Goal: Task Accomplishment & Management: Use online tool/utility

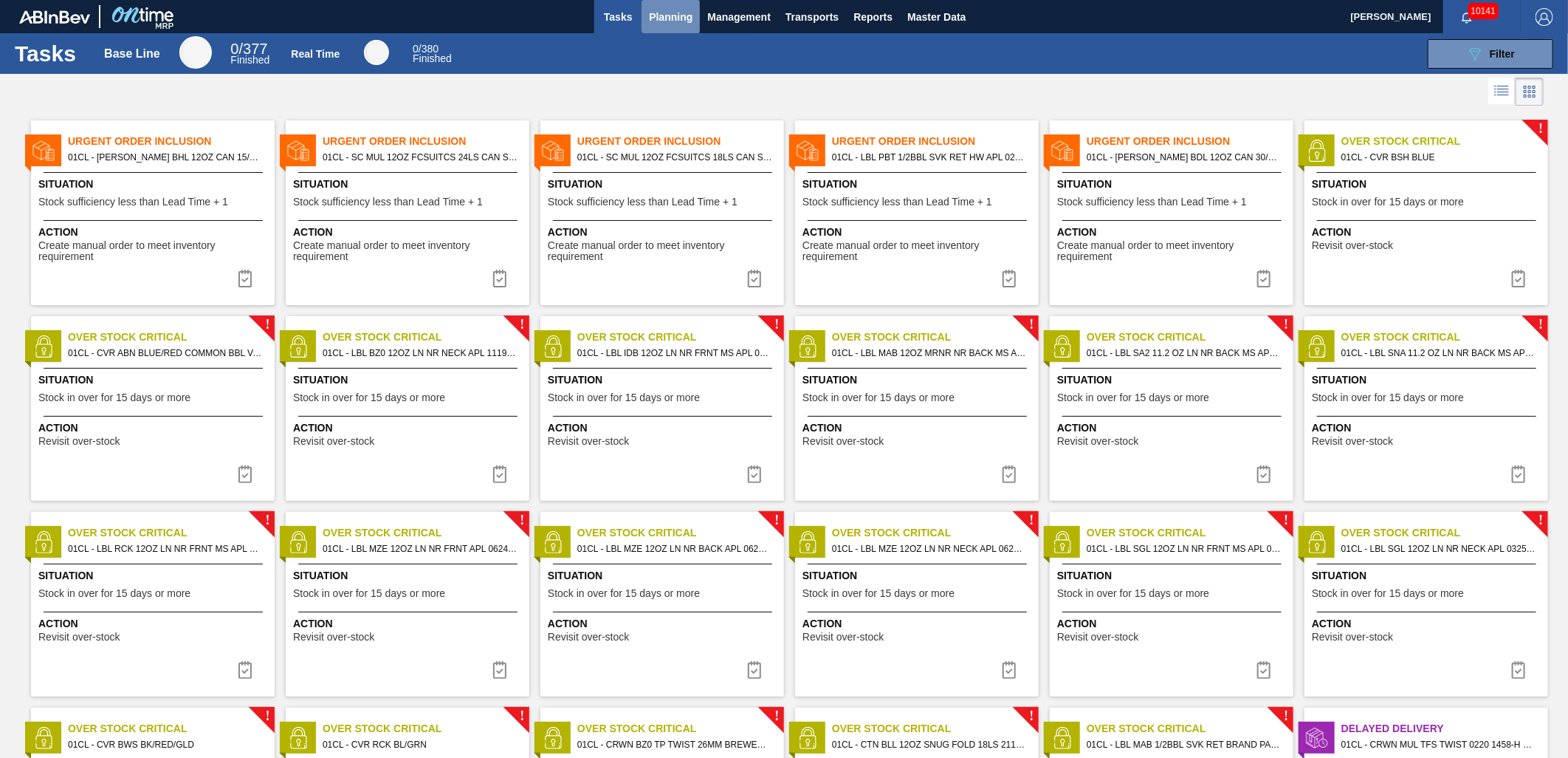
click at [670, 20] on span "Planning" at bounding box center [671, 17] width 44 height 18
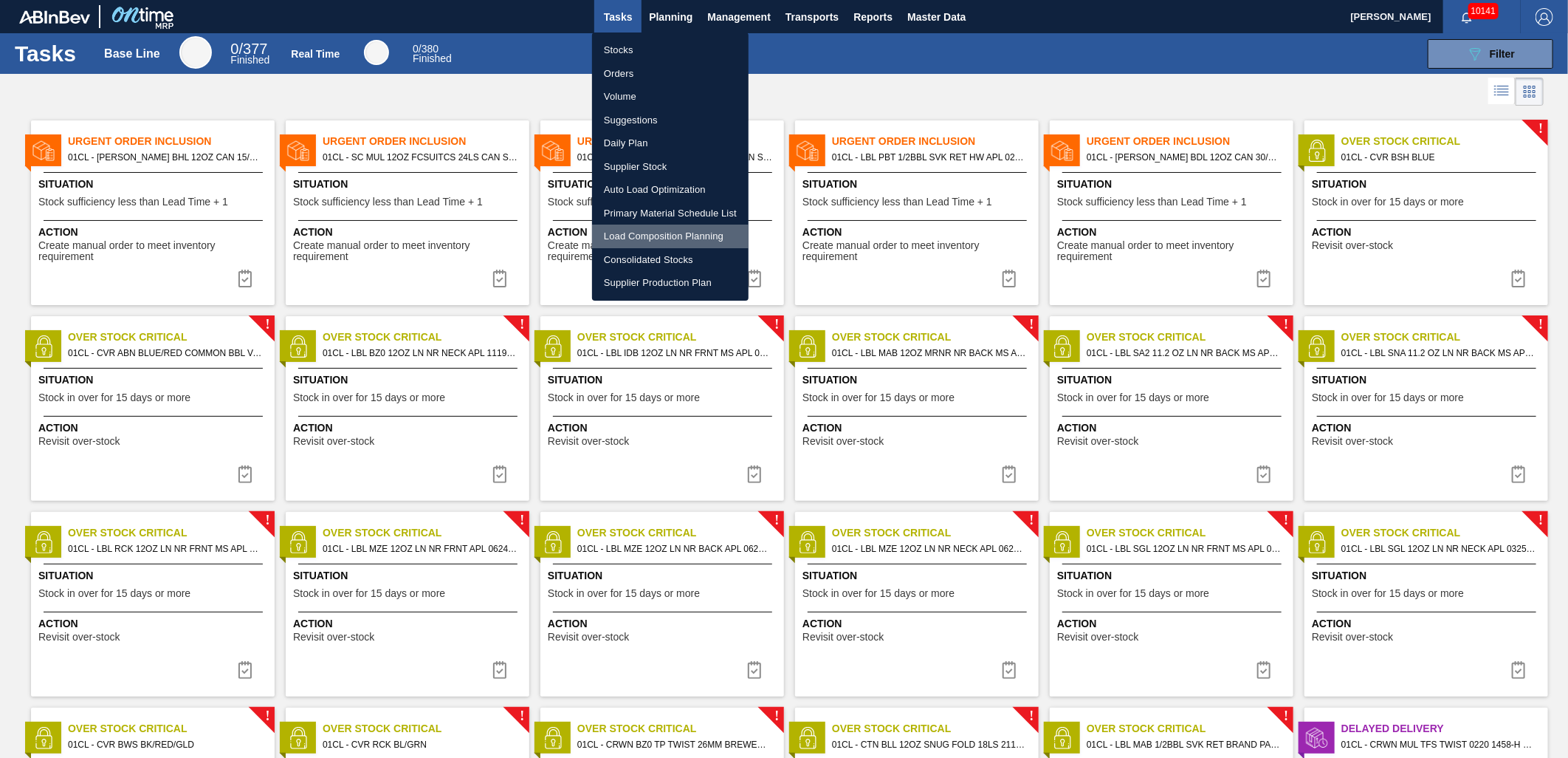
click at [650, 226] on li "Load Composition Planning" at bounding box center [670, 237] width 157 height 24
checkbox input "true"
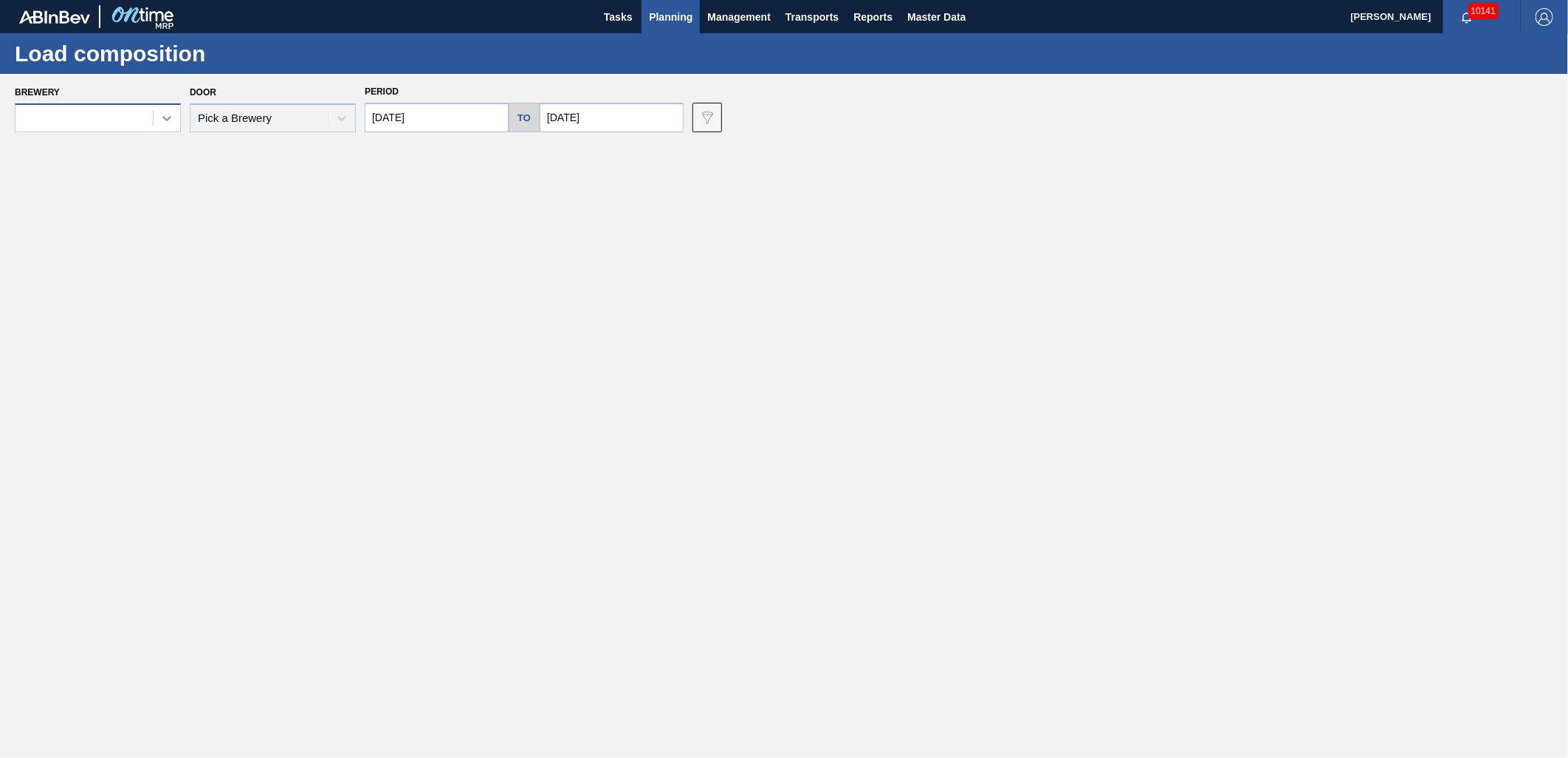
click at [166, 119] on icon at bounding box center [167, 118] width 9 height 5
click at [450, 271] on main "Tasks Planning Management Transports Reports Master Data [PERSON_NAME] 10141 Ma…" at bounding box center [784, 379] width 1568 height 758
click at [155, 115] on div at bounding box center [167, 118] width 27 height 27
click at [111, 172] on div "01CL - Columbus Brewery" at bounding box center [98, 182] width 166 height 27
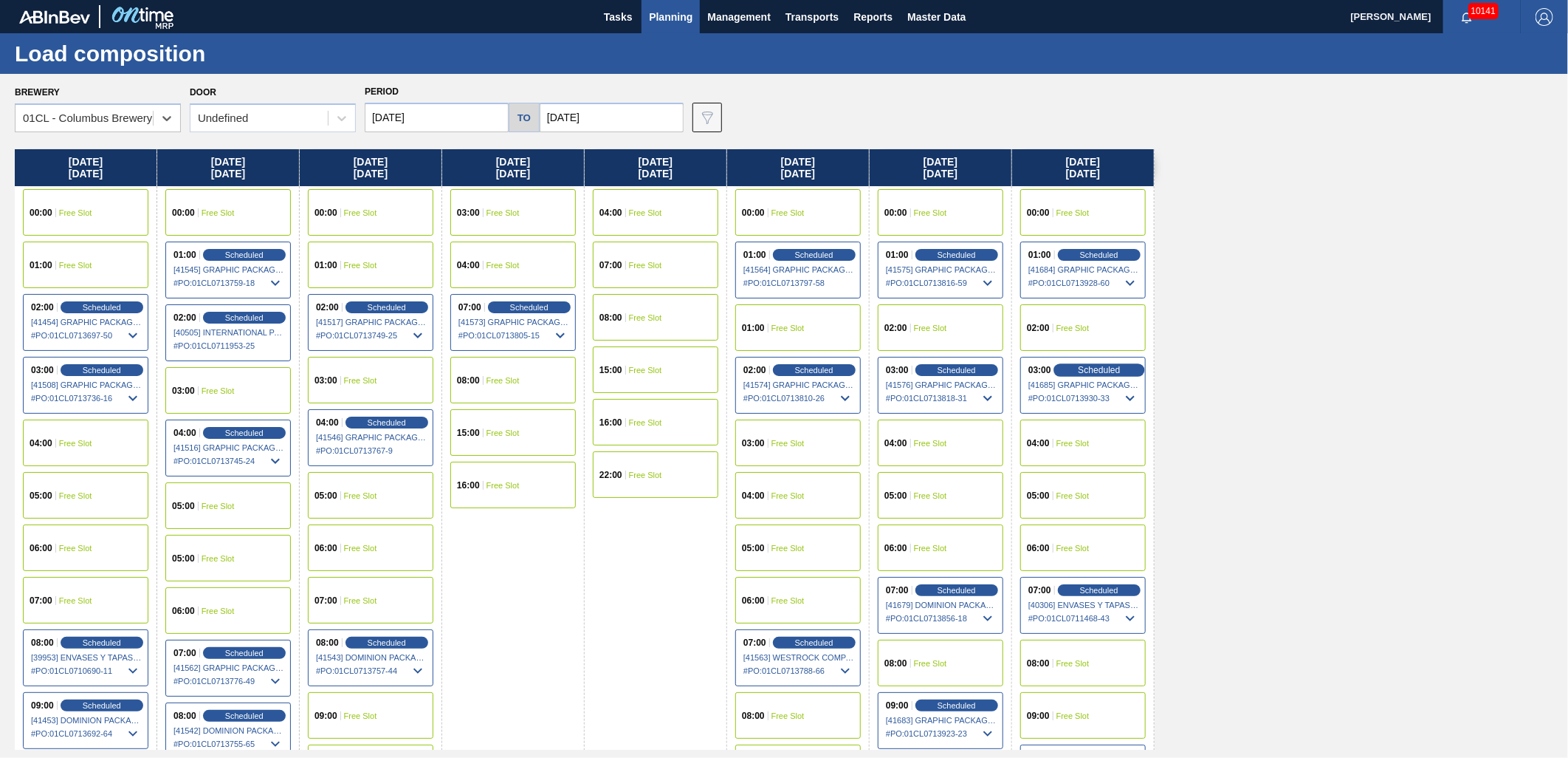
click at [1080, 364] on div "Scheduled" at bounding box center [1099, 370] width 91 height 13
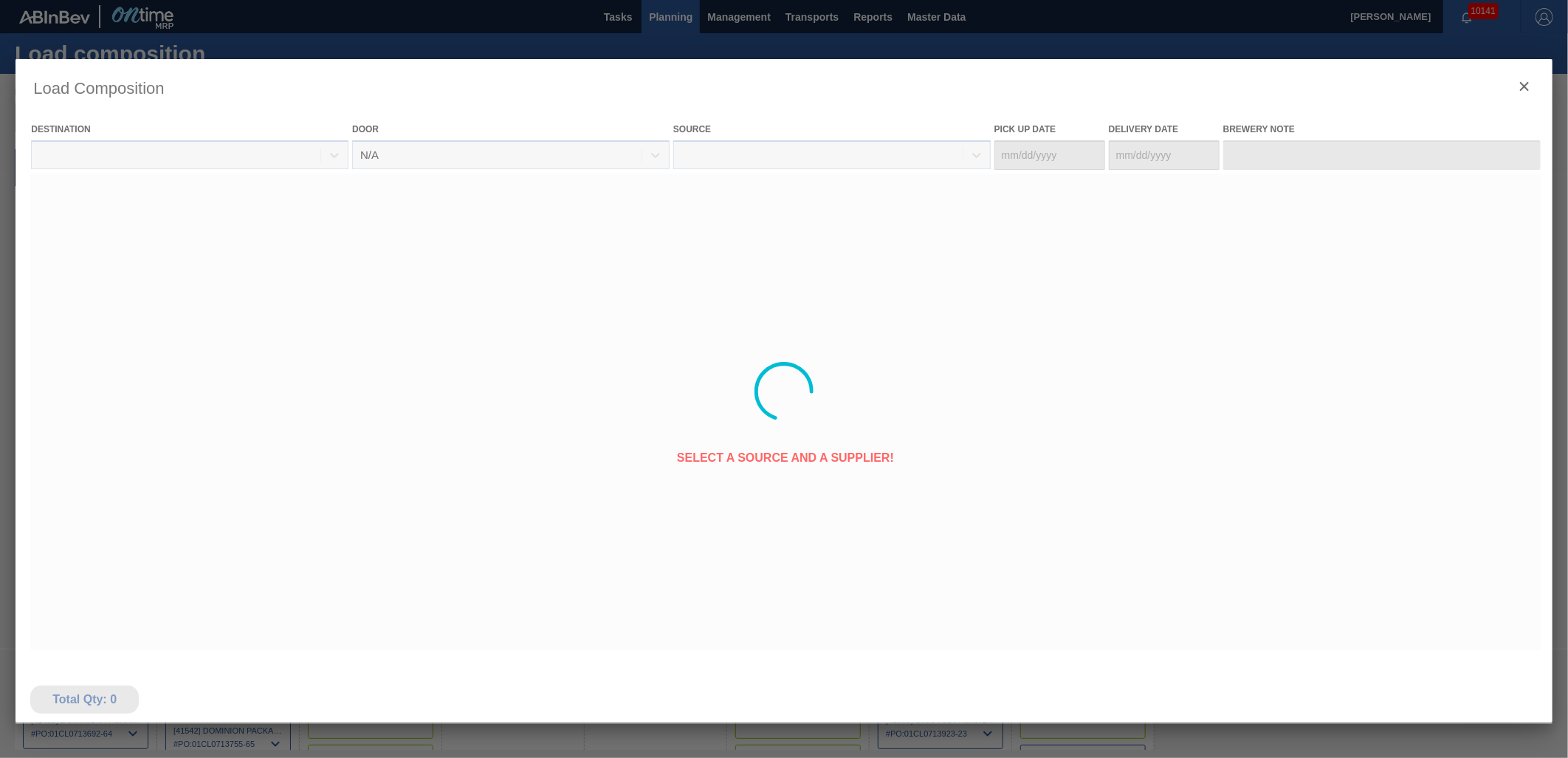
type Date "[DATE]"
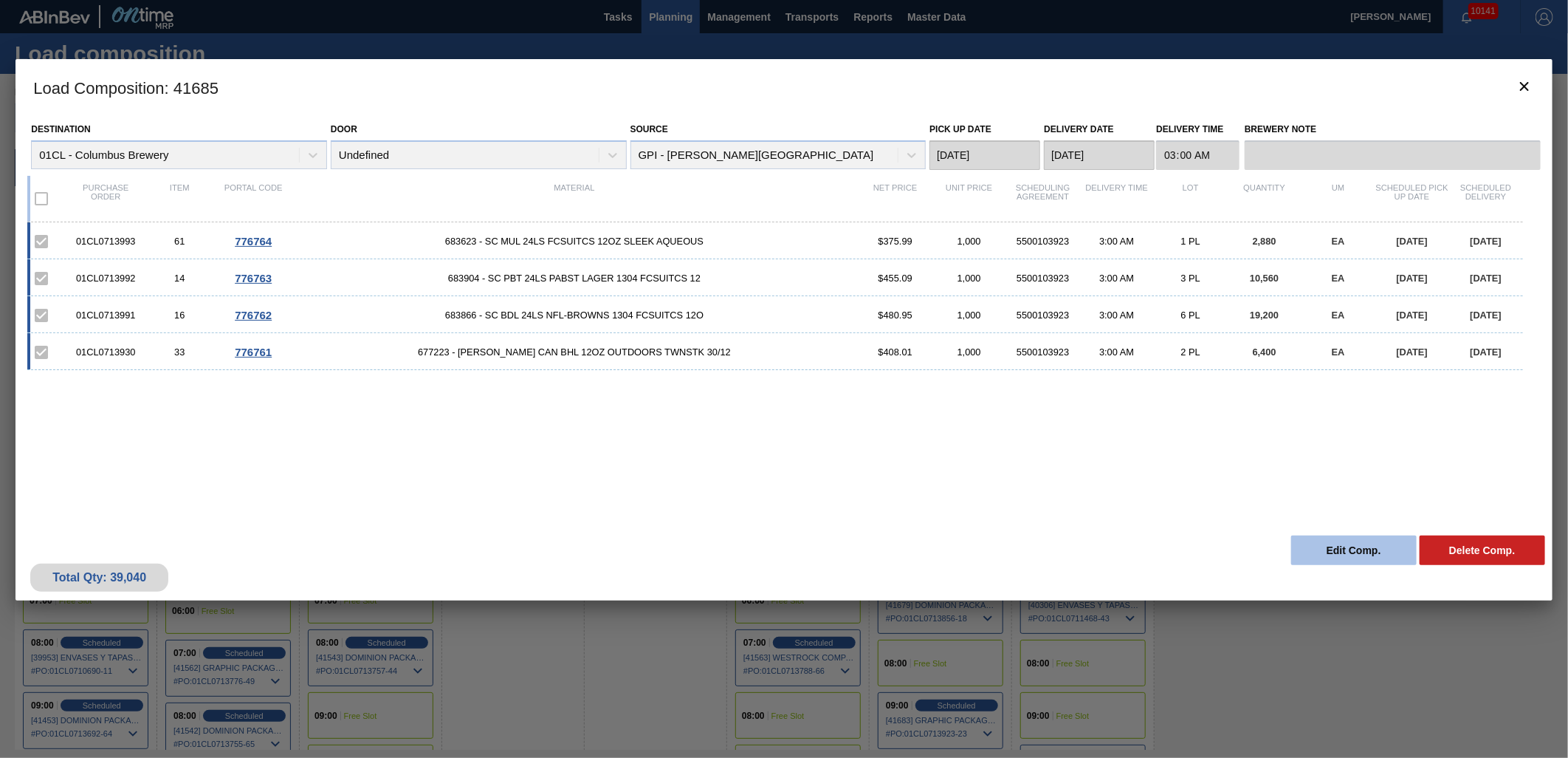
click at [1371, 550] on button "Edit Comp." at bounding box center [1354, 550] width 126 height 30
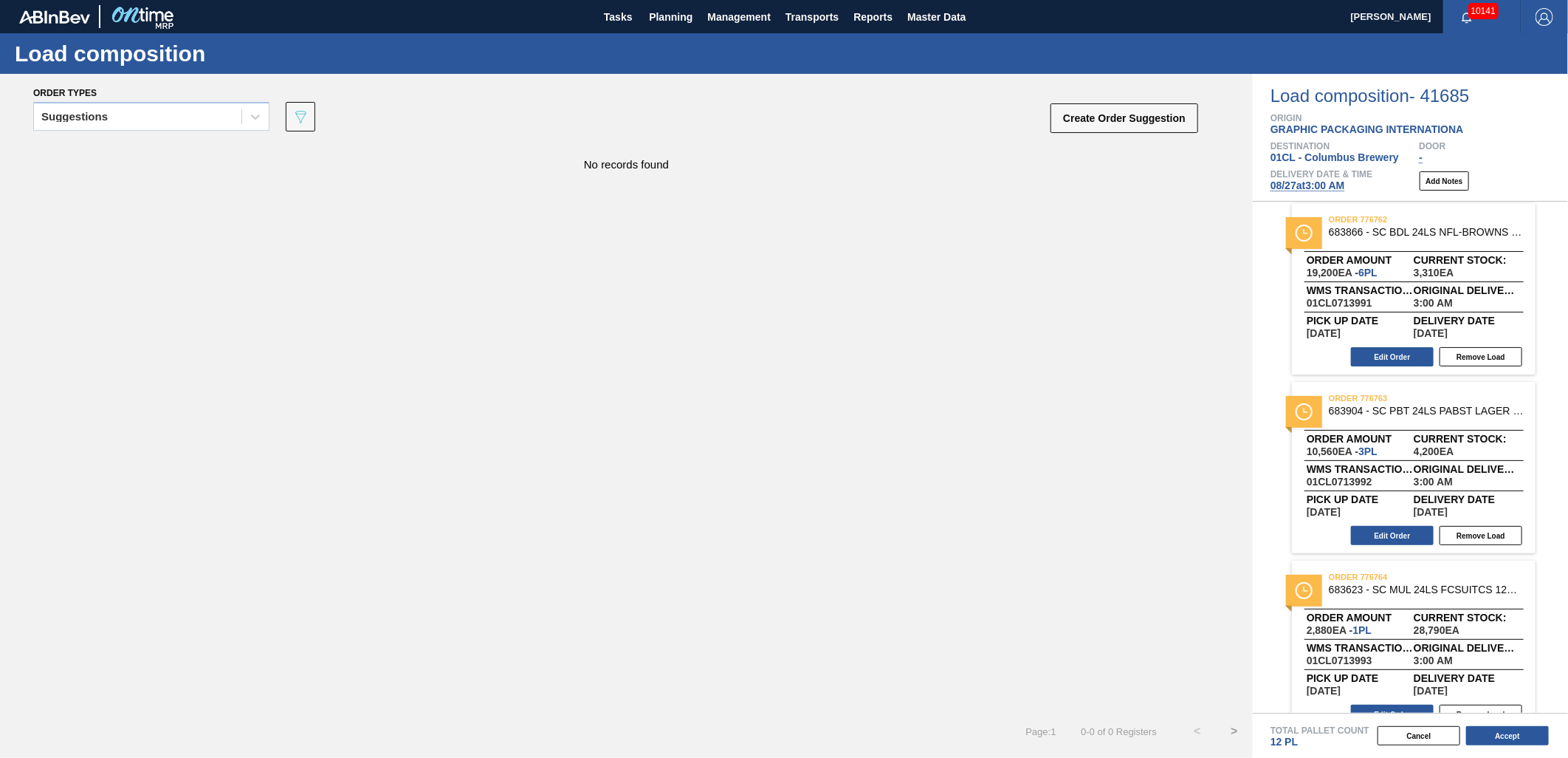
scroll to position [210, 0]
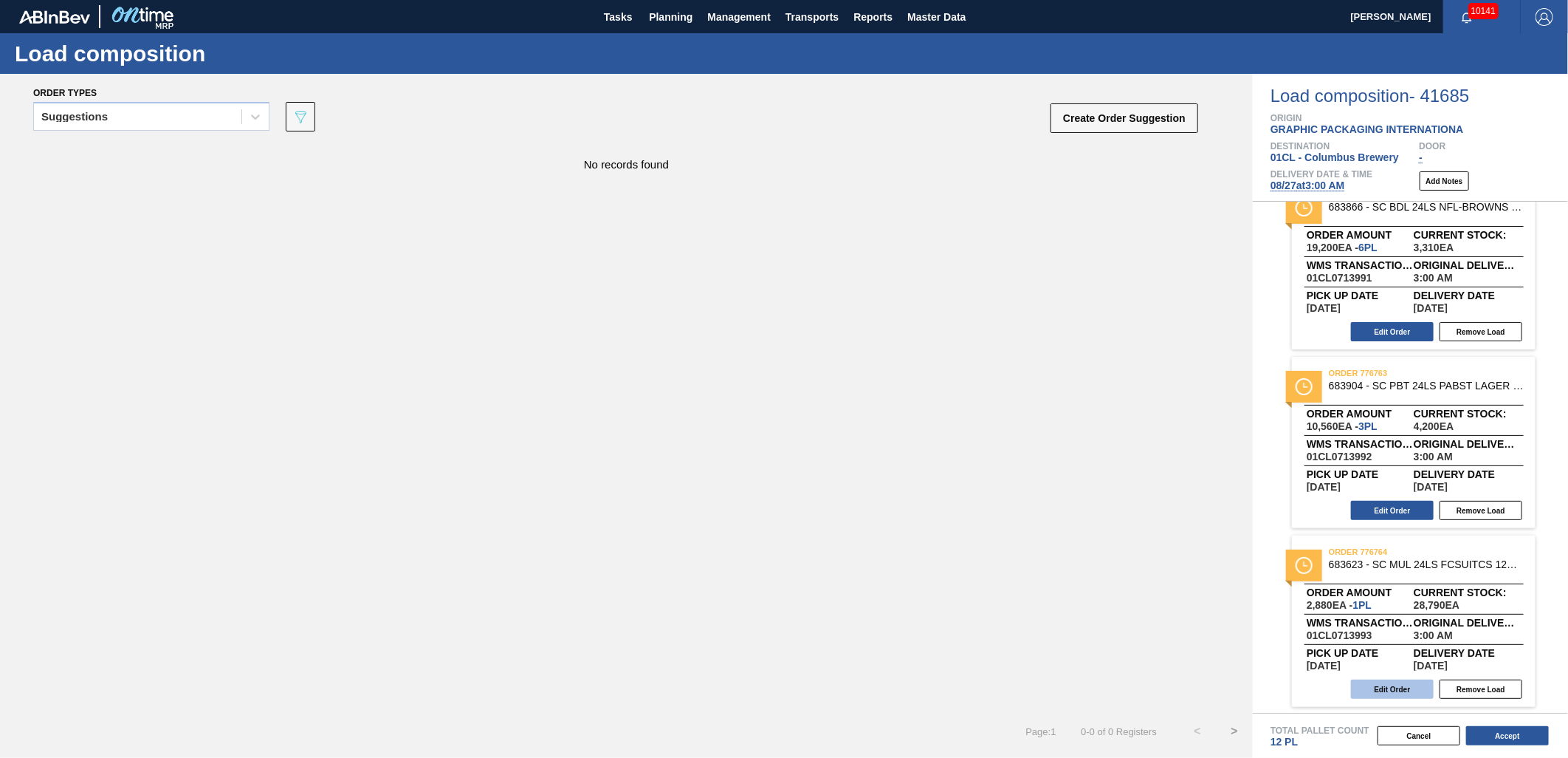
click at [1372, 683] on button "Edit Order" at bounding box center [1392, 688] width 83 height 19
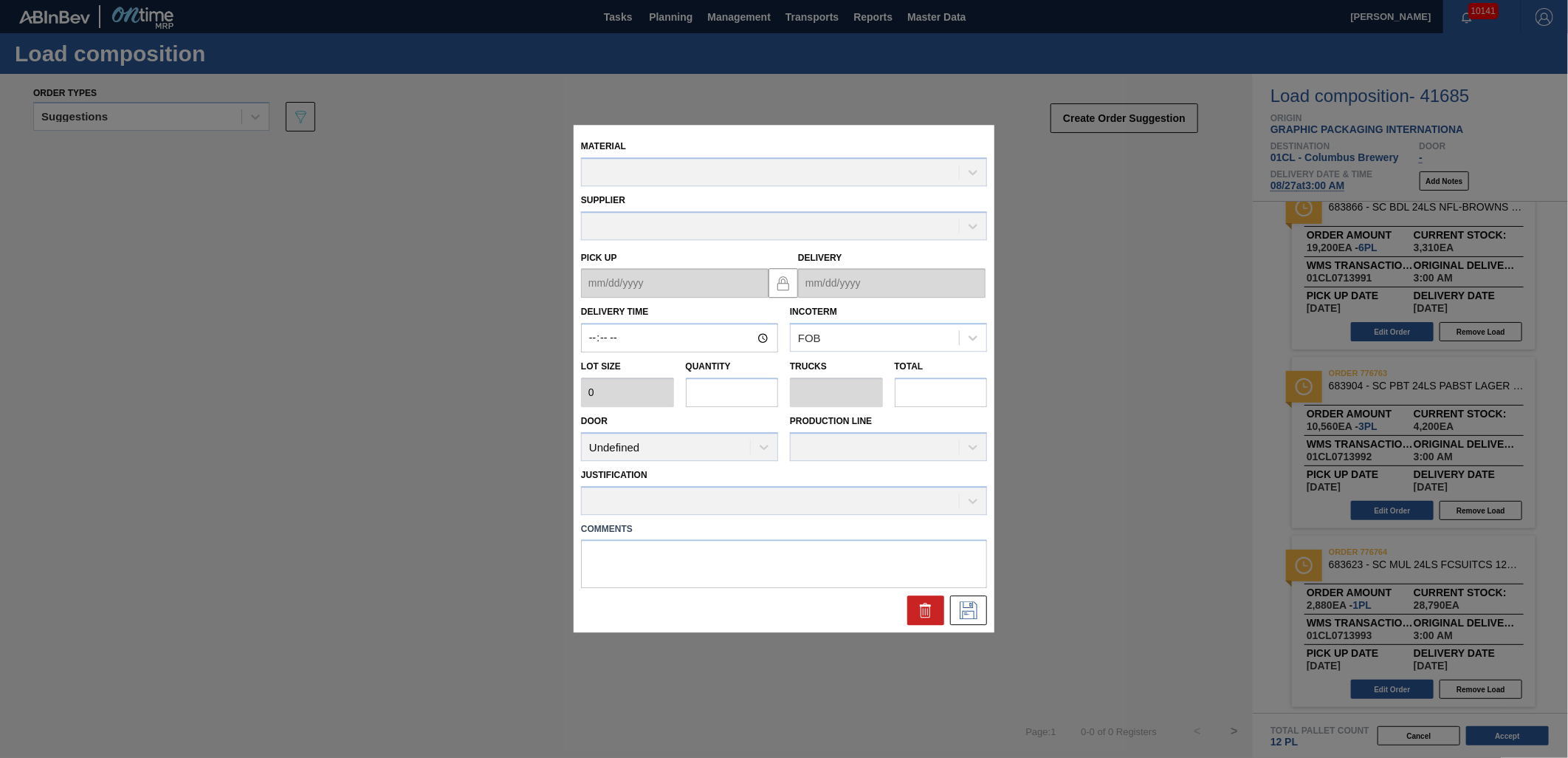
type input "03:00:00"
type input "2,880"
type input "1"
type input "0.038"
type input "2,880"
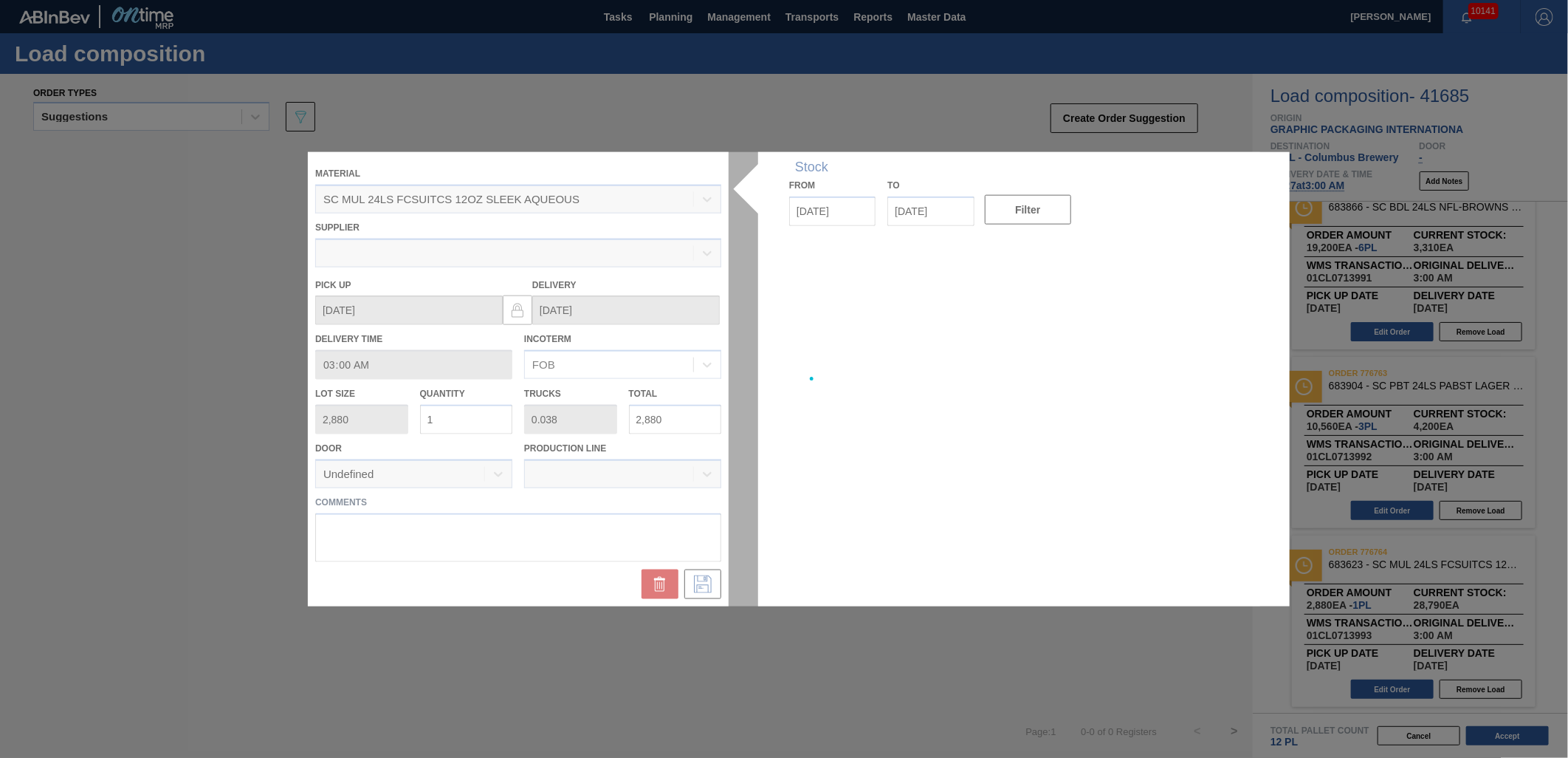
type up "[DATE]"
type input "[DATE]"
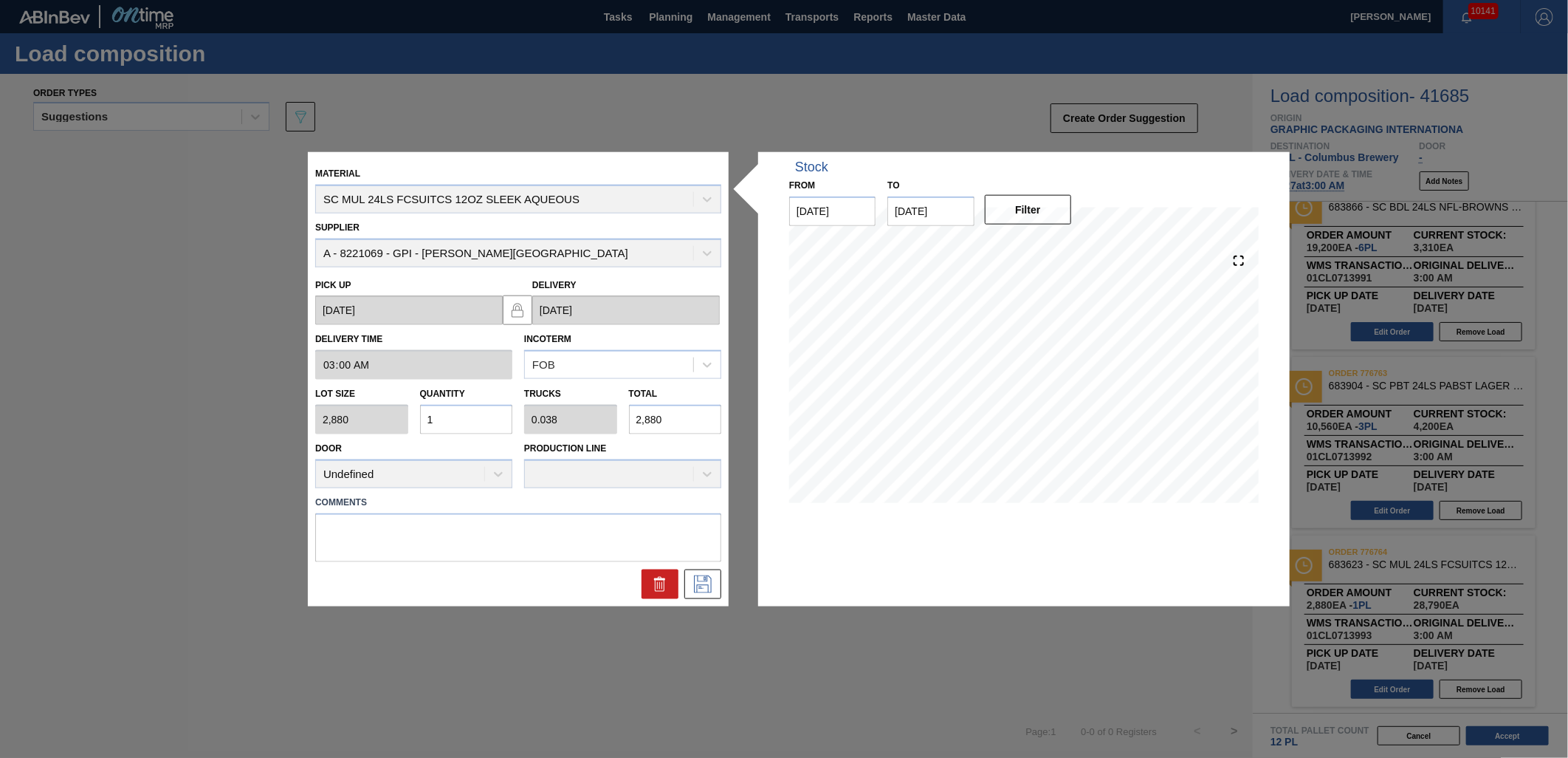
click at [476, 415] on input "1" at bounding box center [466, 419] width 93 height 30
type input "11"
type input "0.423"
type input "31,680"
type input "1"
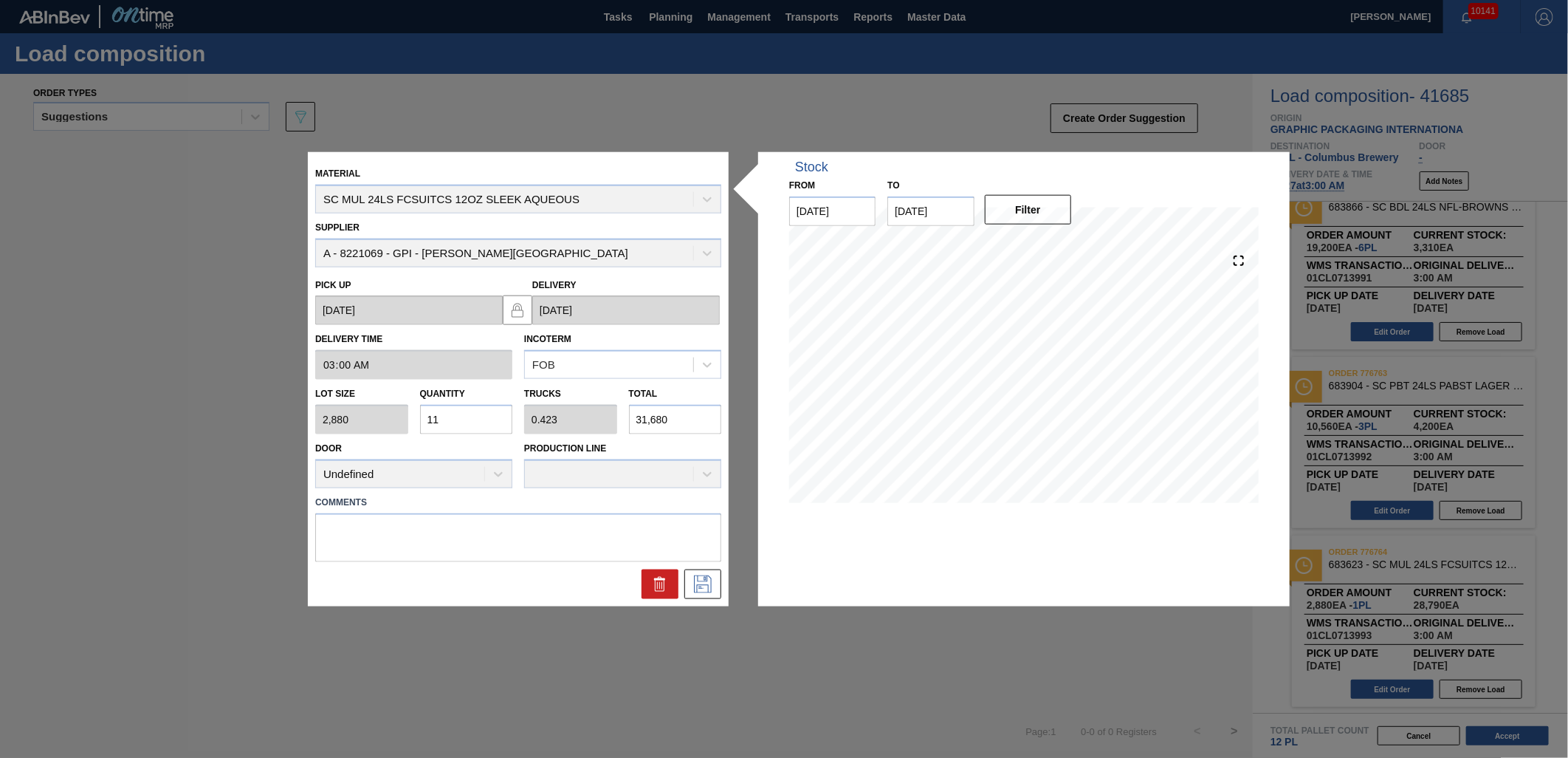
type input "0.038"
type input "2,880"
type input "0"
type input "1"
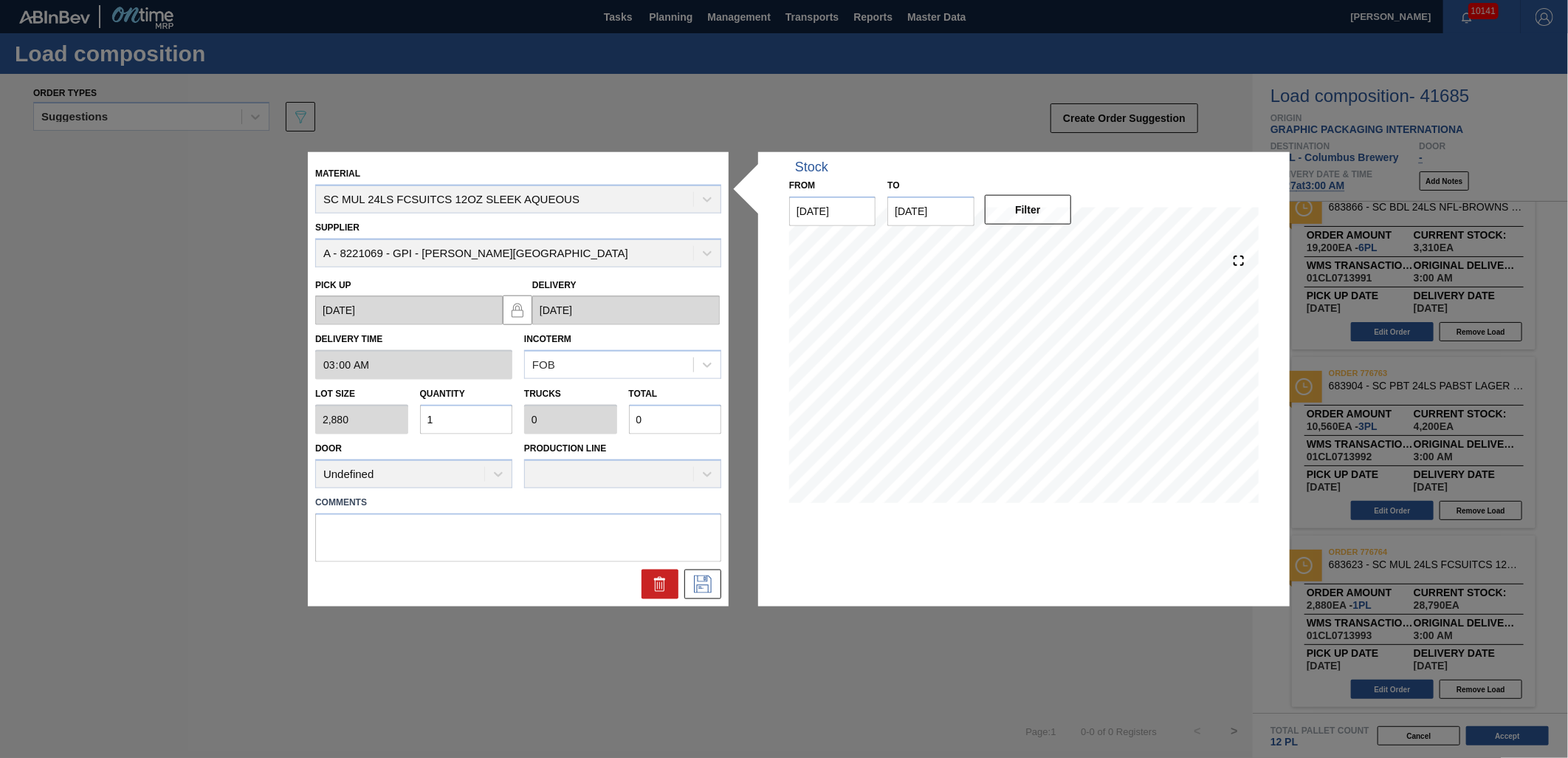
type input "0.038"
type input "2,880"
type input "15"
type input "0.577"
type input "43,200"
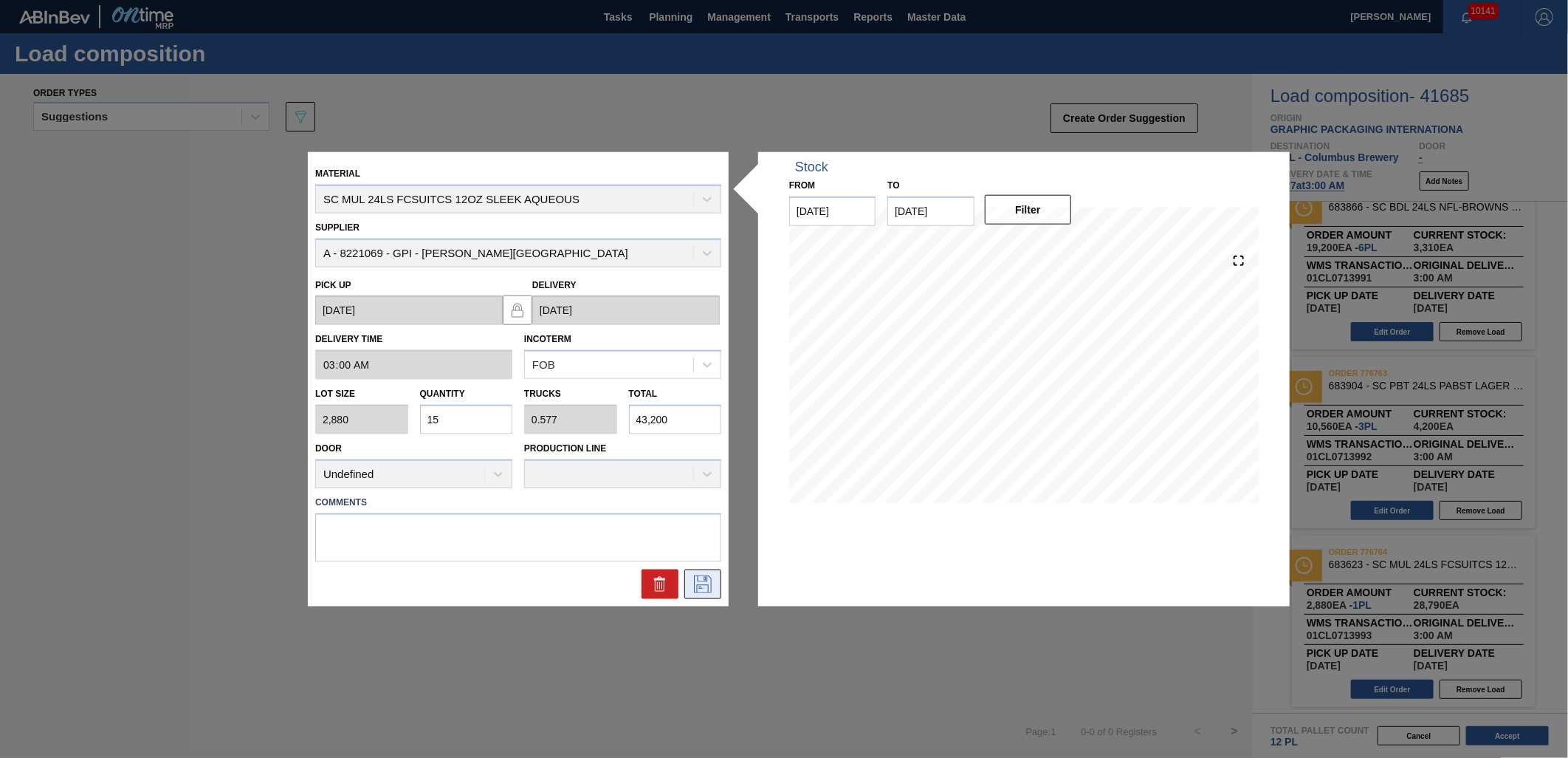
type input "15"
click at [704, 590] on icon at bounding box center [703, 583] width 24 height 18
click at [706, 588] on icon at bounding box center [703, 583] width 24 height 18
